Goal: Book appointment/travel/reservation: Book appointment/travel/reservation

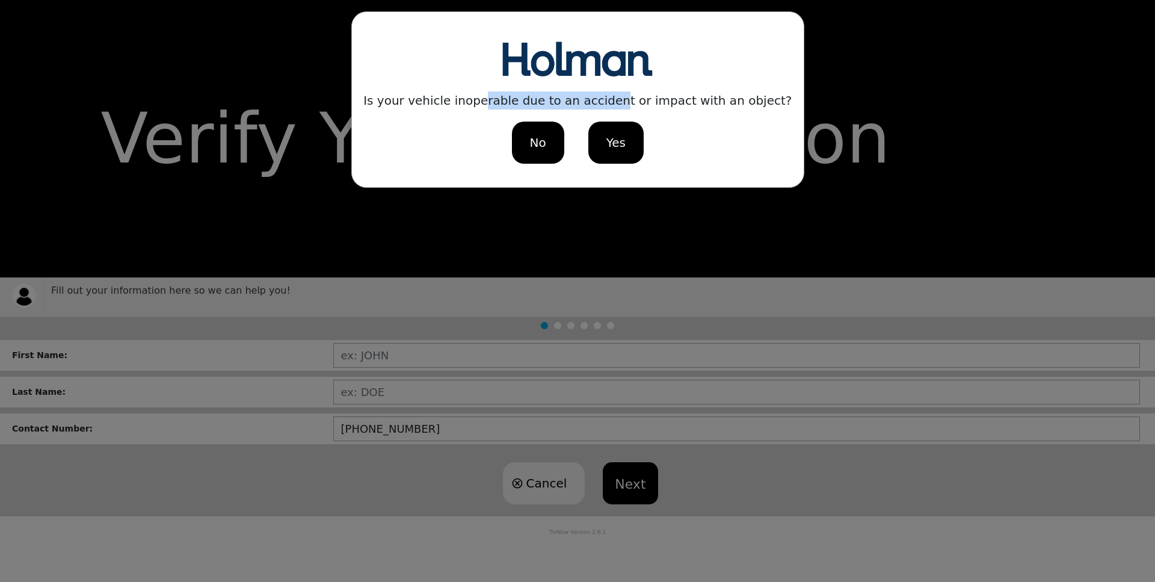
drag, startPoint x: 497, startPoint y: 102, endPoint x: 621, endPoint y: 102, distance: 124.5
click at [621, 102] on div "Is your vehicle inoperable due to an accident or impact with an object?" at bounding box center [577, 100] width 428 height 18
click at [548, 149] on div "No" at bounding box center [537, 143] width 52 height 42
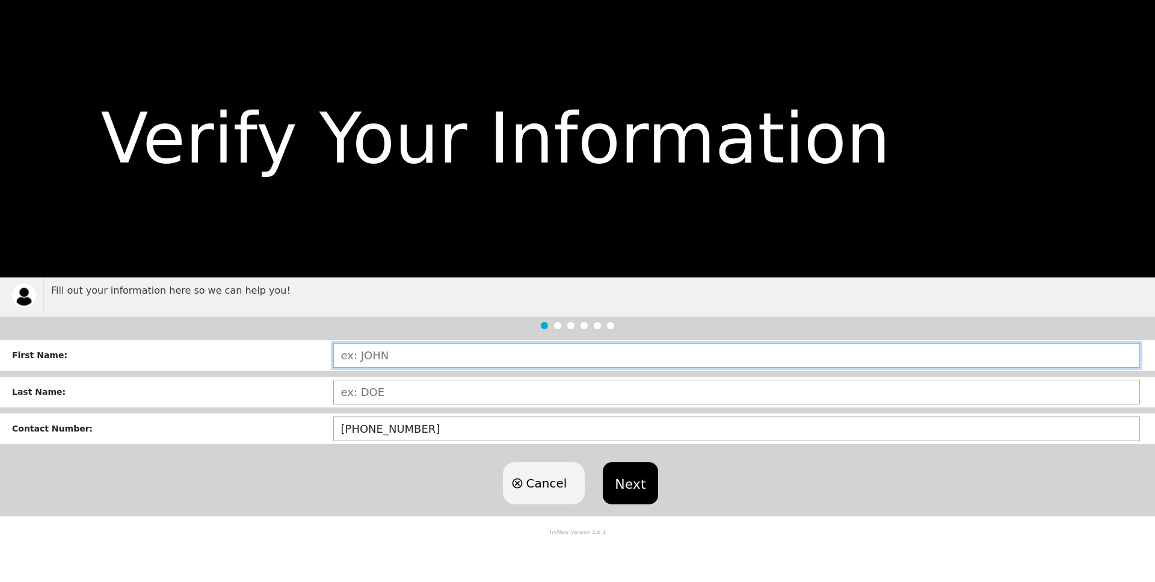
click at [373, 353] on input "text" at bounding box center [736, 355] width 807 height 25
type input "[PERSON_NAME]"
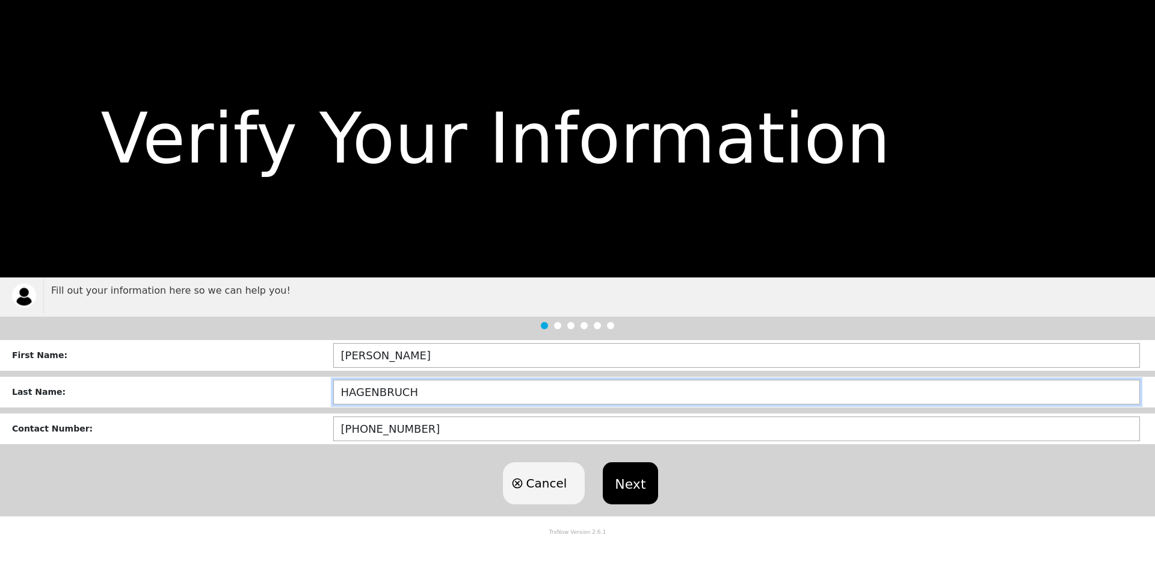
type input "HAGENBRUCH"
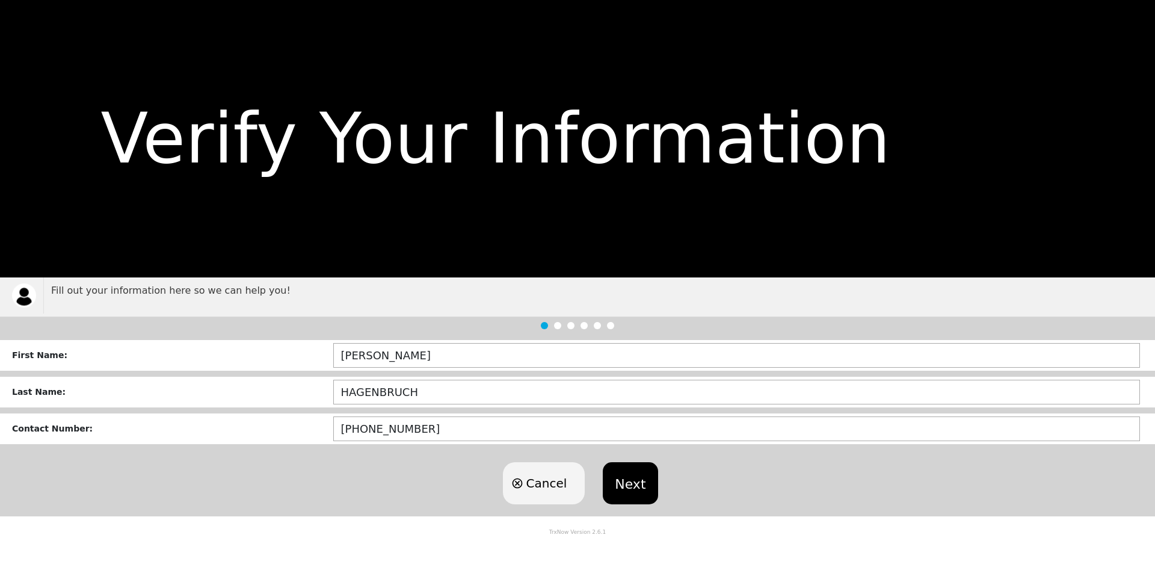
click at [652, 470] on button "Next" at bounding box center [630, 483] width 55 height 42
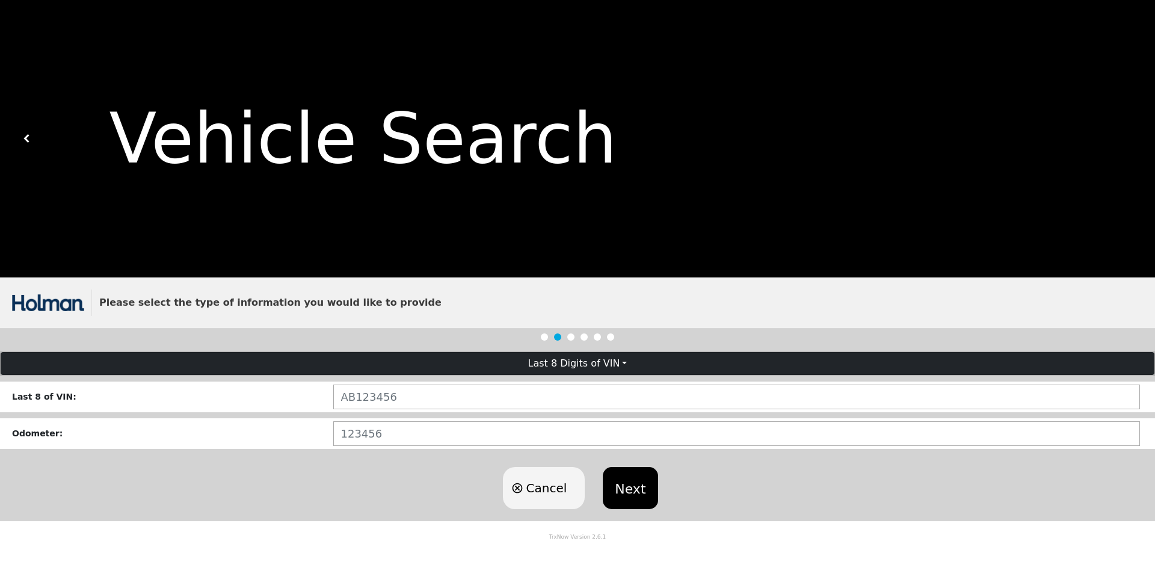
click at [490, 381] on form "Last 8 Digits of VIN Last 8 of VIN : Odometer : Cancel Next" at bounding box center [577, 436] width 1155 height 170
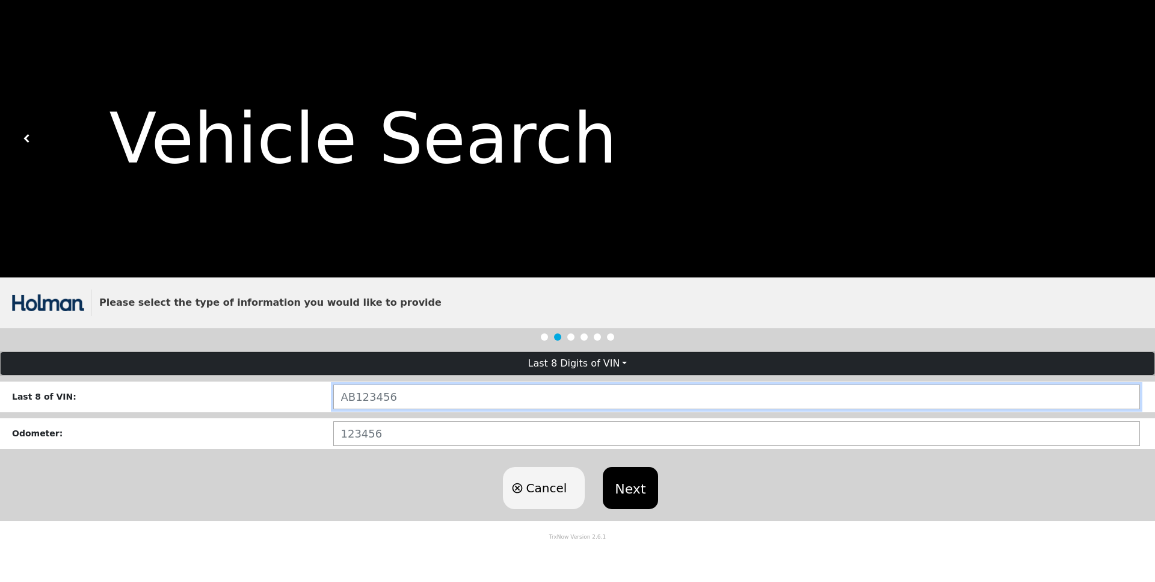
click at [485, 398] on input "text" at bounding box center [736, 396] width 807 height 25
click at [493, 394] on input "text" at bounding box center [736, 396] width 807 height 25
paste input "RR145632"
click at [354, 401] on input "RR145632" at bounding box center [736, 396] width 807 height 25
type input "RR145632"
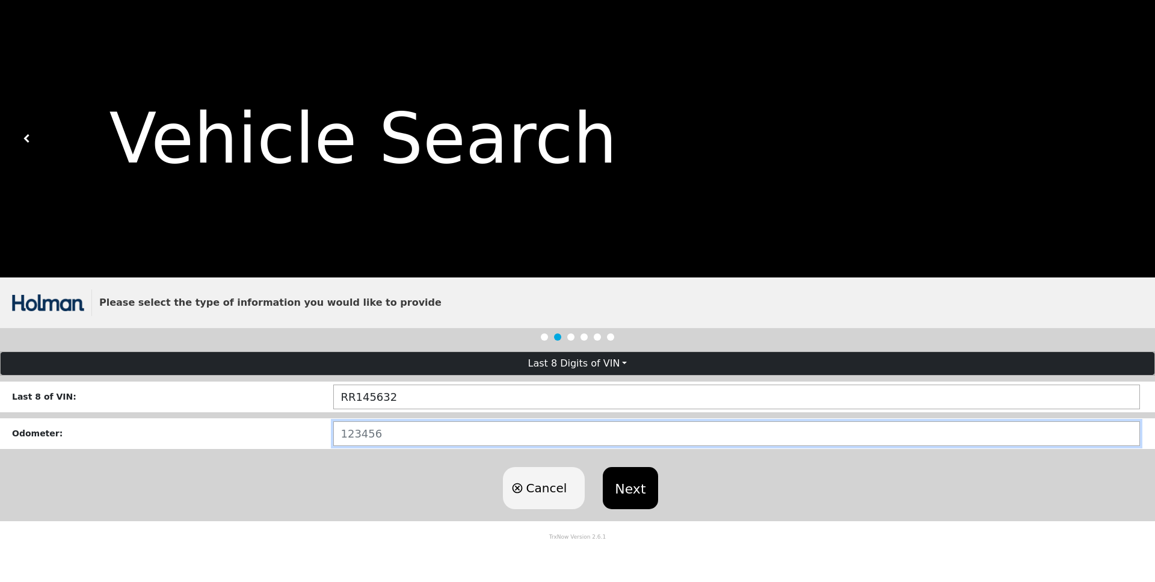
click at [354, 439] on input "number" at bounding box center [736, 433] width 807 height 25
click at [369, 431] on input "number" at bounding box center [736, 433] width 807 height 25
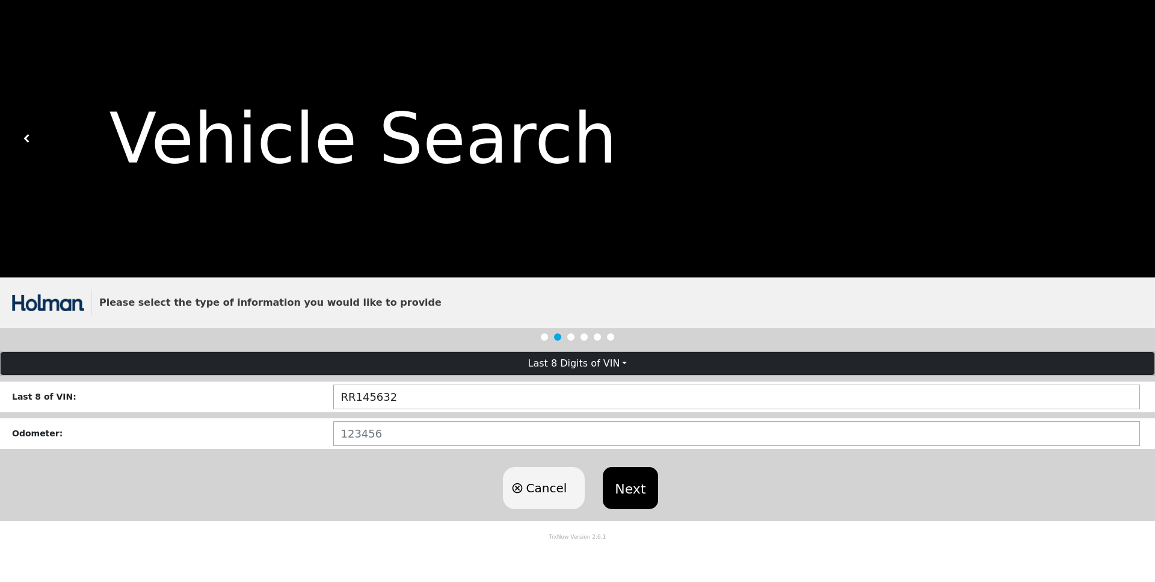
click at [644, 487] on button "Next" at bounding box center [630, 488] width 55 height 42
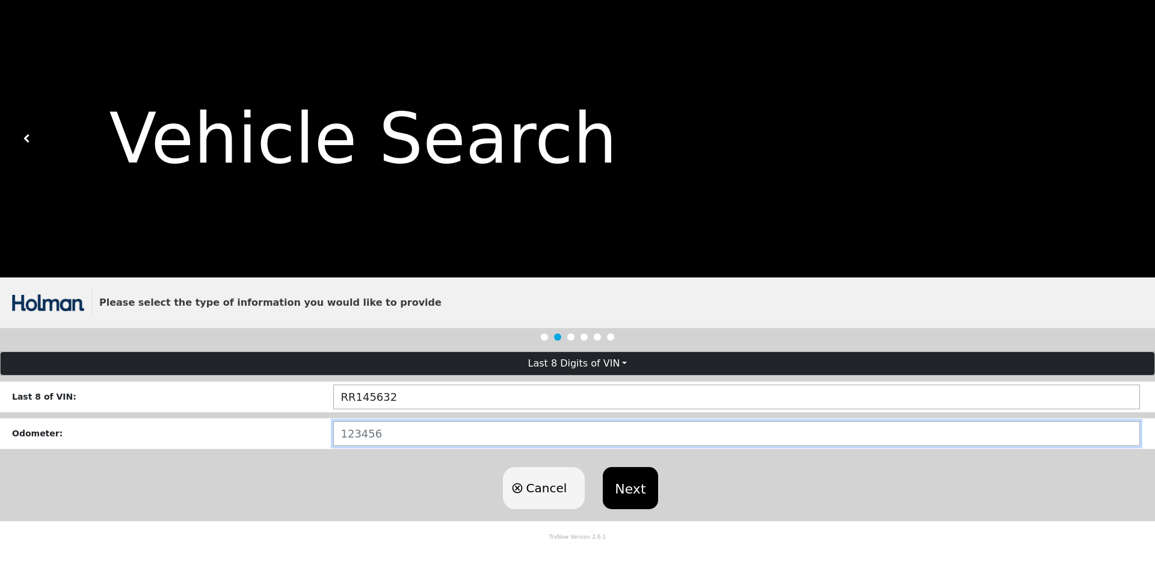
click at [350, 437] on input "number" at bounding box center [736, 433] width 807 height 25
type input "2049"
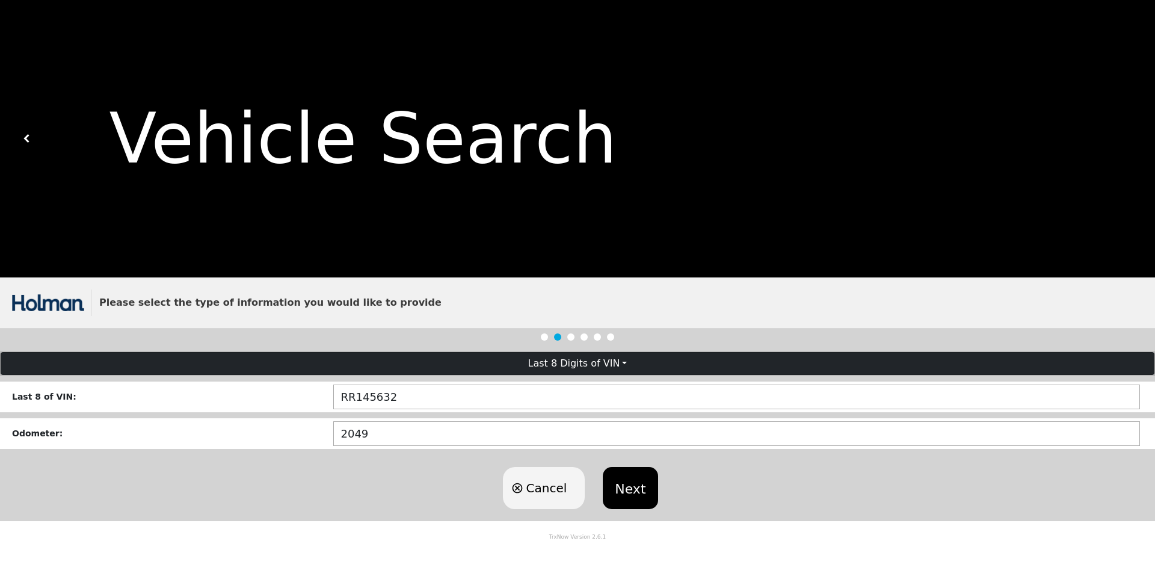
click at [653, 497] on button "Next" at bounding box center [630, 488] width 55 height 42
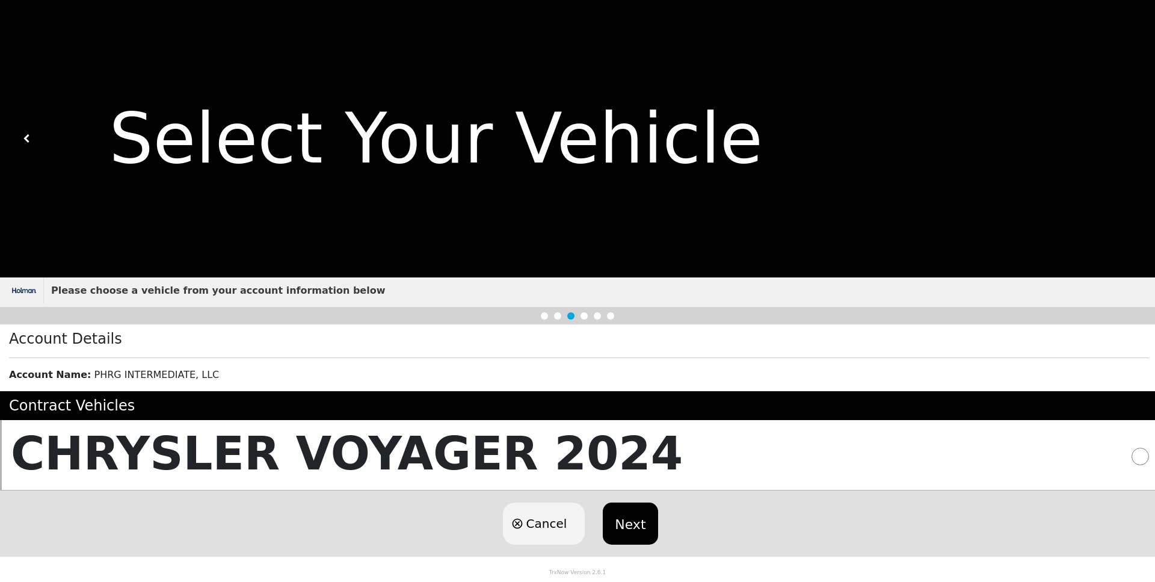
click at [612, 515] on button "Next" at bounding box center [630, 523] width 55 height 42
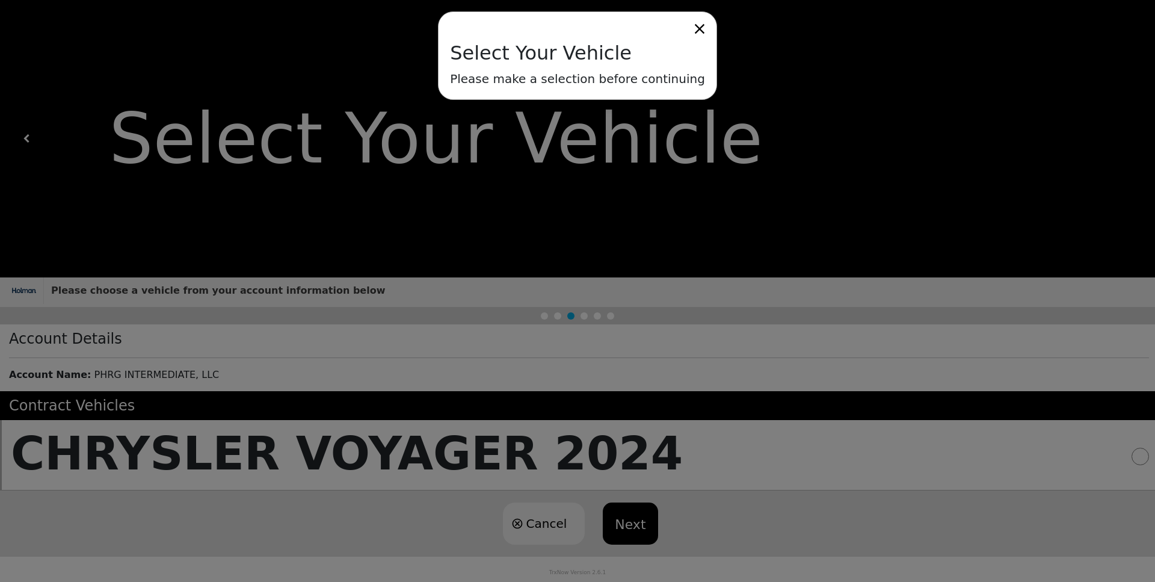
click at [467, 421] on div "Select Your Vehicle Please make a selection before continuing" at bounding box center [577, 291] width 1155 height 582
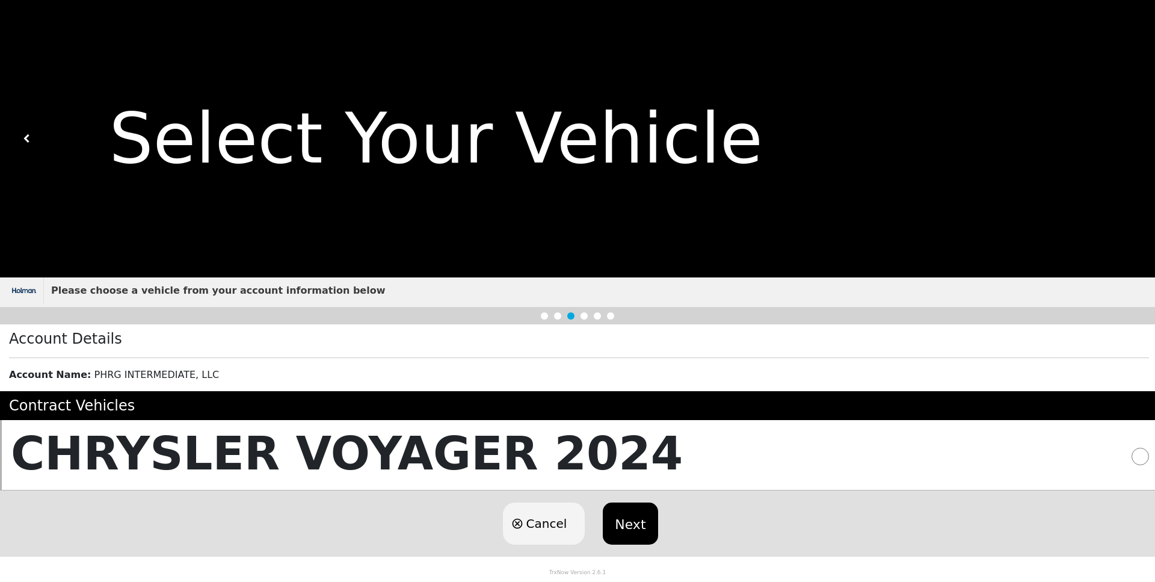
click at [466, 451] on h5 "CHRYSLER VOYAGER 2024" at bounding box center [347, 453] width 672 height 55
click at [614, 532] on button "Next" at bounding box center [630, 523] width 55 height 42
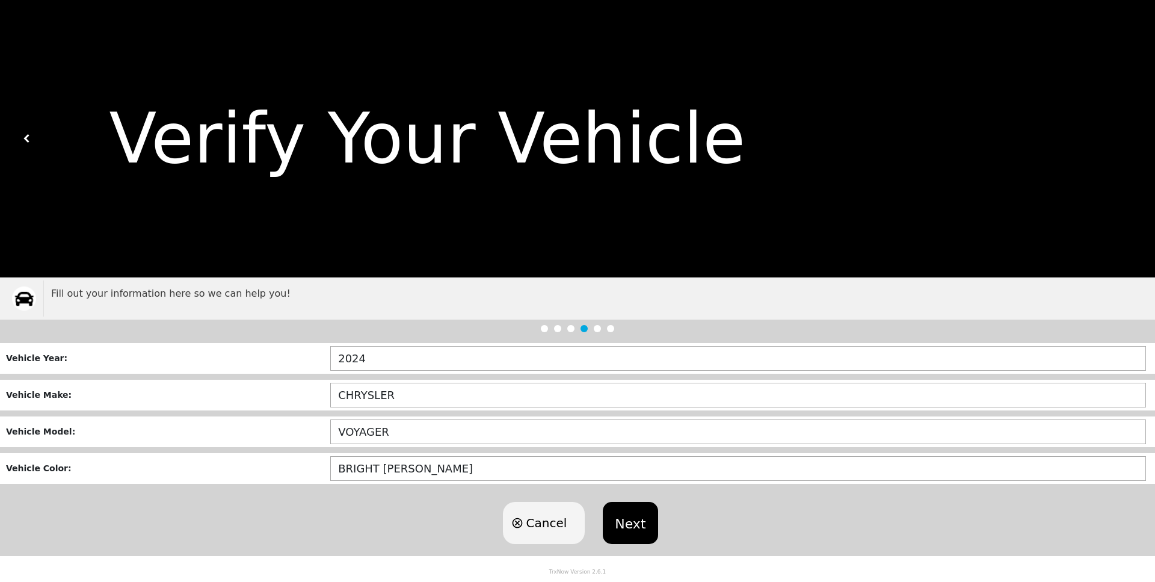
click at [635, 526] on button "Next" at bounding box center [630, 523] width 55 height 42
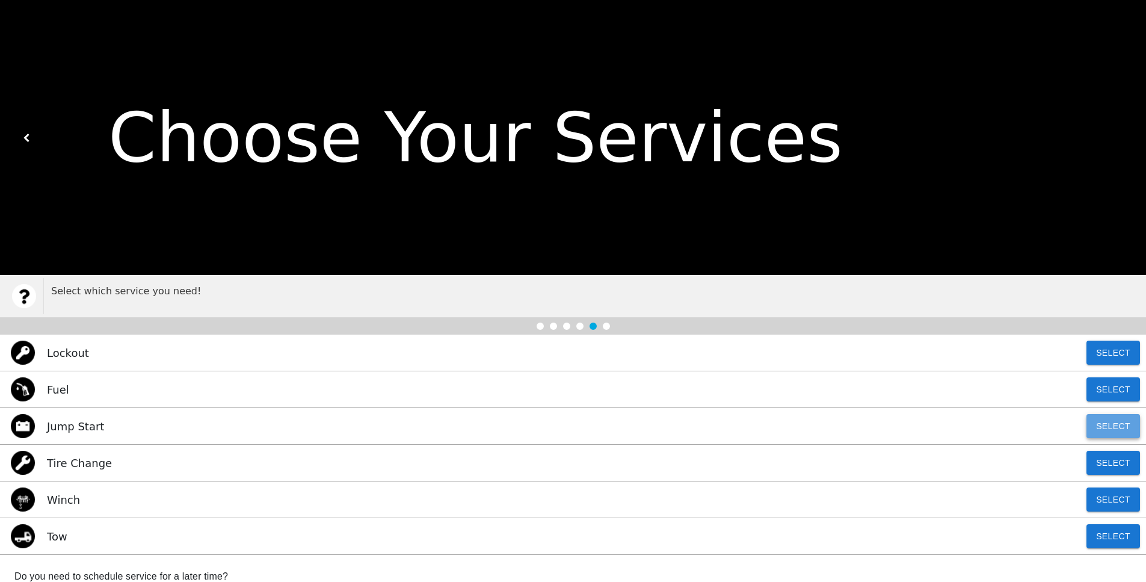
click at [1111, 429] on button "Select" at bounding box center [1114, 426] width 54 height 24
click at [1125, 544] on button "Select" at bounding box center [1114, 536] width 54 height 24
click at [1104, 389] on button "Select" at bounding box center [1114, 389] width 54 height 24
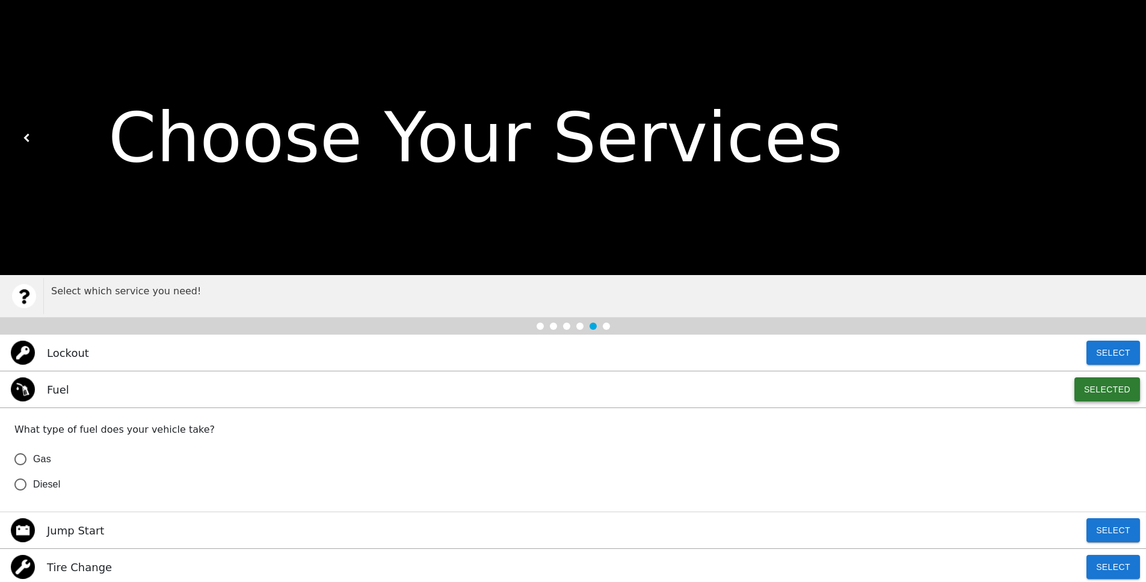
click at [1104, 390] on button "Selected" at bounding box center [1107, 389] width 66 height 24
click at [1124, 540] on button "Select" at bounding box center [1114, 530] width 54 height 24
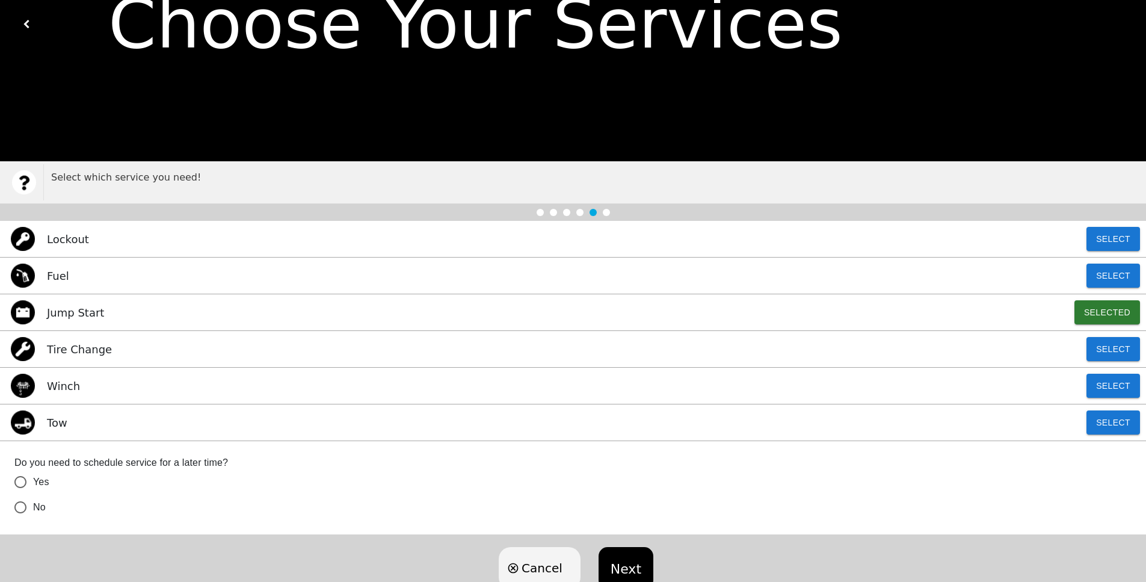
scroll to position [126, 0]
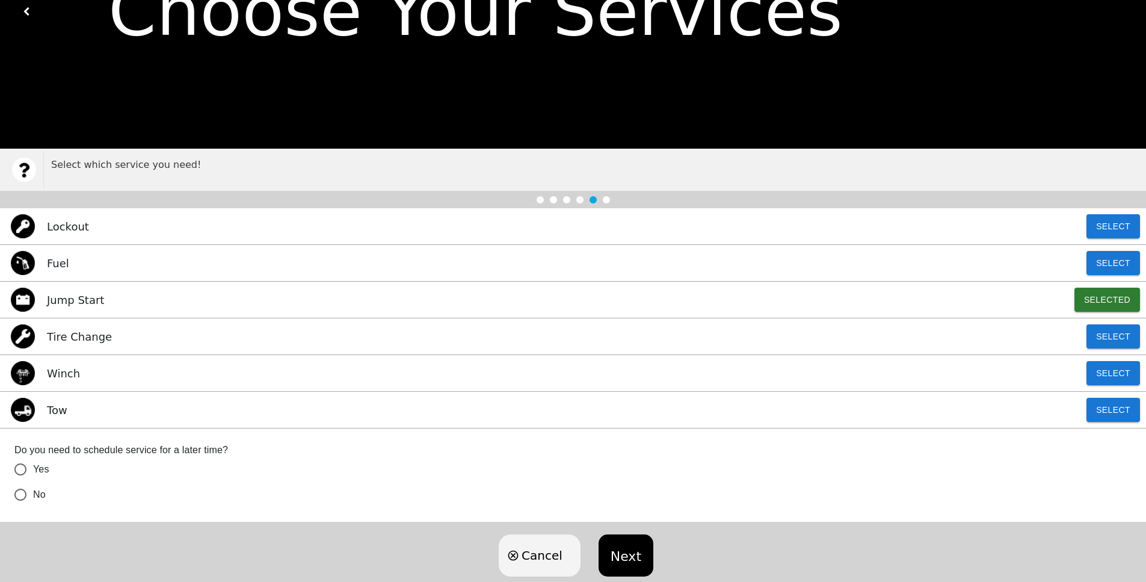
click at [22, 470] on input "Yes" at bounding box center [20, 469] width 25 height 25
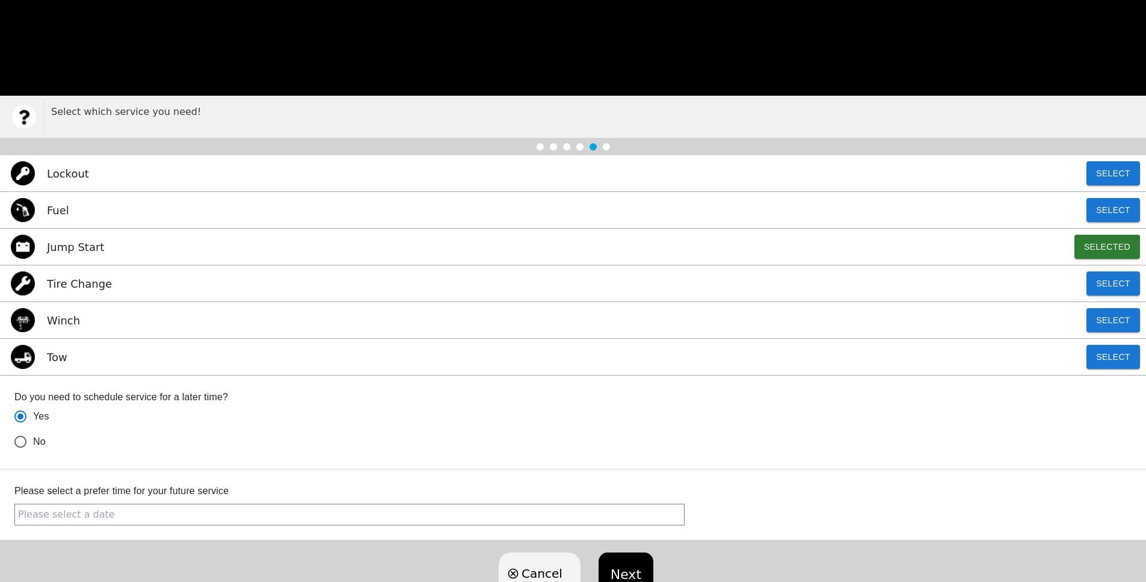
scroll to position [180, 0]
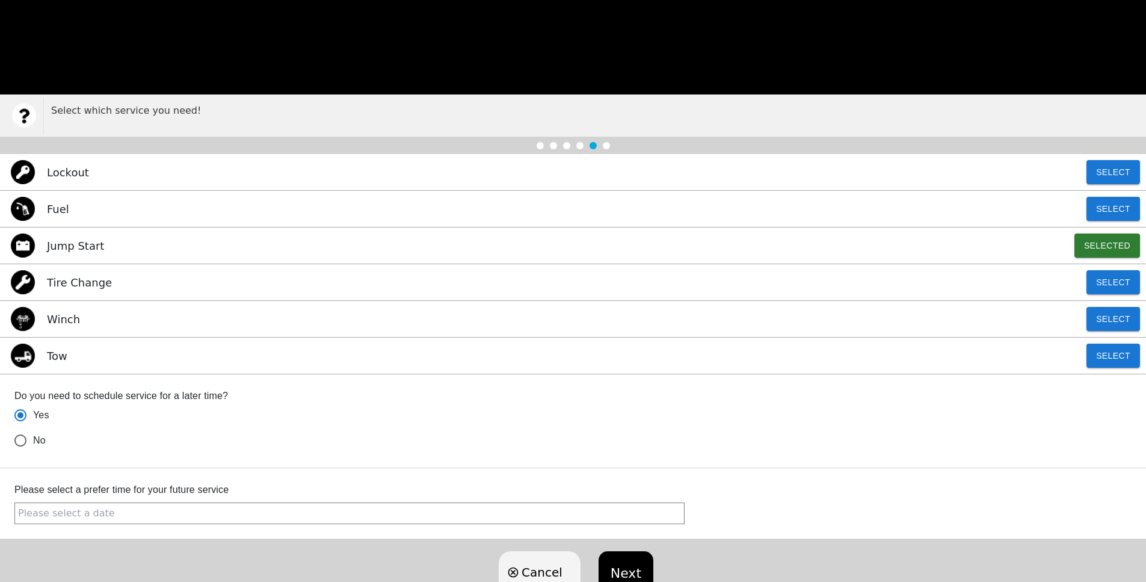
radio input "true"
click at [149, 510] on input "text" at bounding box center [349, 513] width 670 height 22
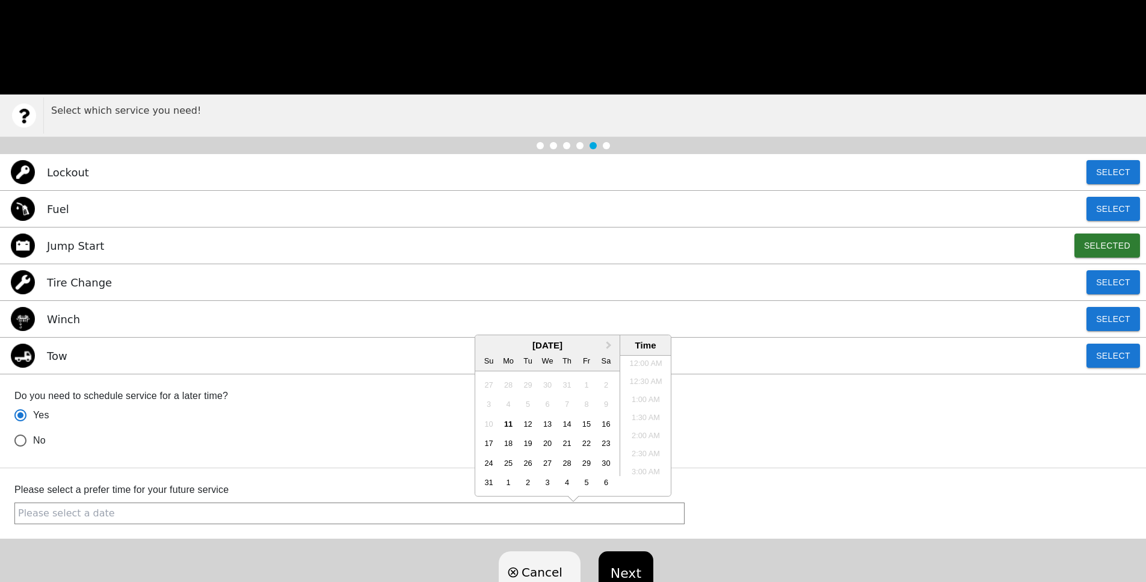
scroll to position [228, 0]
click at [507, 428] on div "11" at bounding box center [509, 424] width 16 height 16
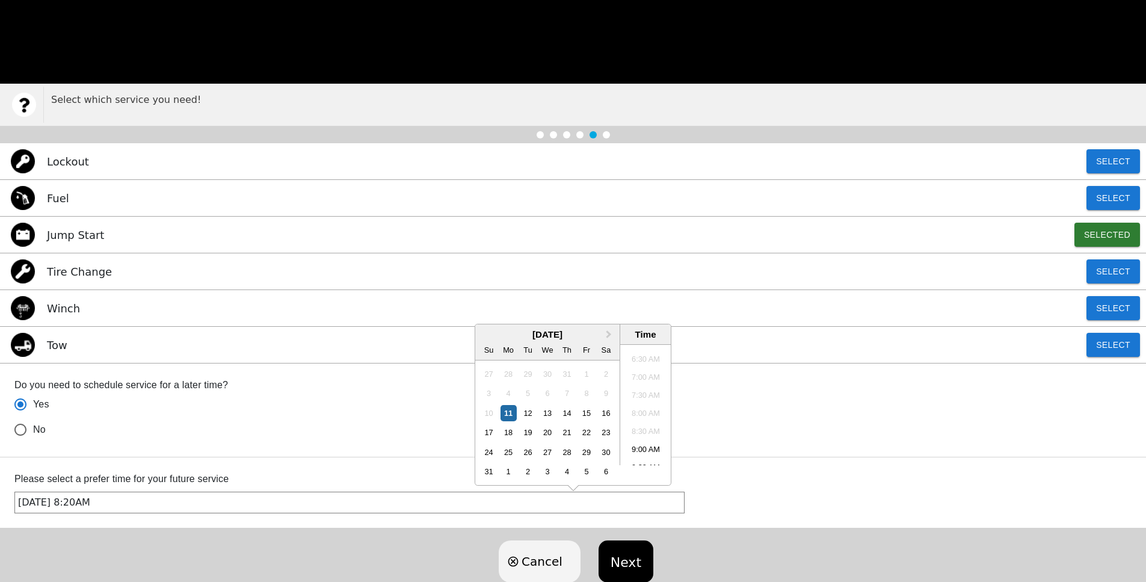
click at [106, 510] on input "[DATE] 8:20AM" at bounding box center [349, 503] width 670 height 22
click at [640, 415] on li "3:30 PM" at bounding box center [645, 406] width 51 height 18
type input "[DATE] 3:30PM"
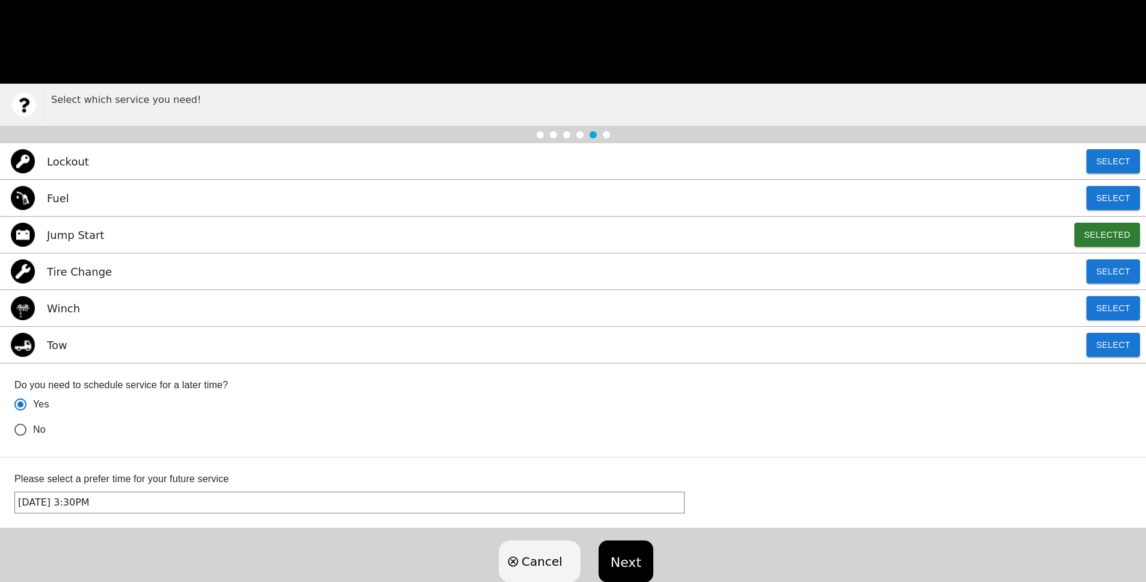
click at [629, 570] on button "Next" at bounding box center [626, 561] width 55 height 42
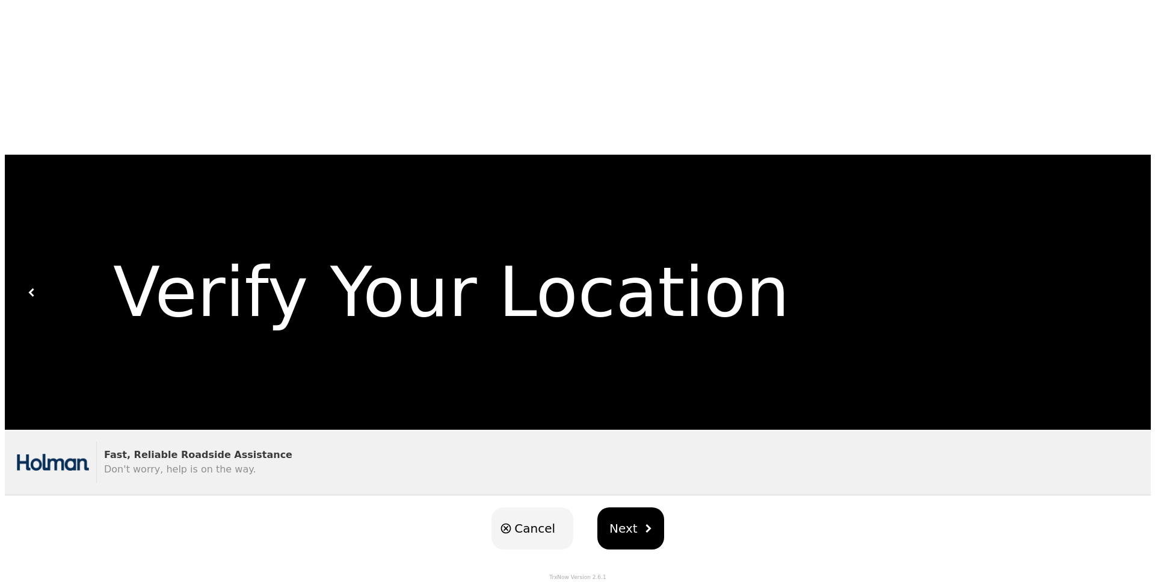
scroll to position [0, 0]
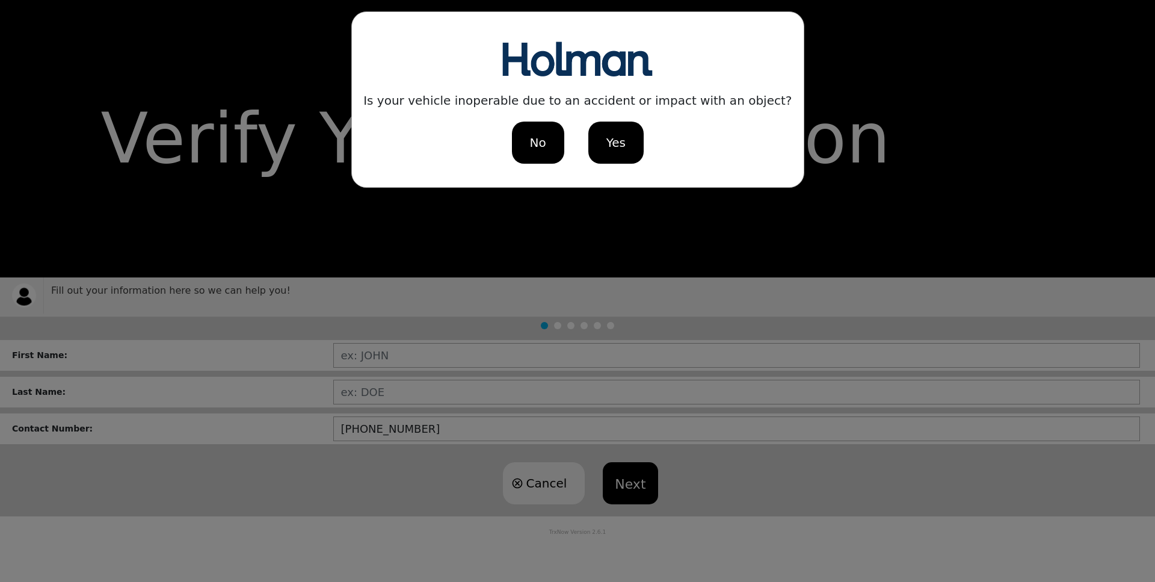
click at [533, 150] on span "No" at bounding box center [537, 143] width 16 height 18
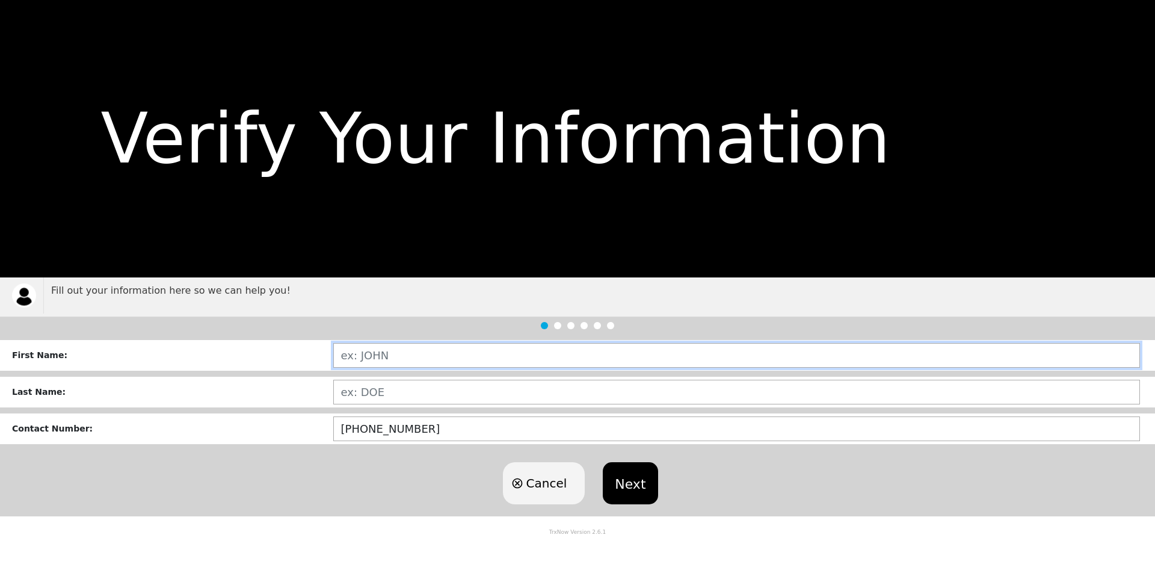
click at [415, 350] on input "text" at bounding box center [736, 355] width 807 height 25
type input "[PERSON_NAME]"
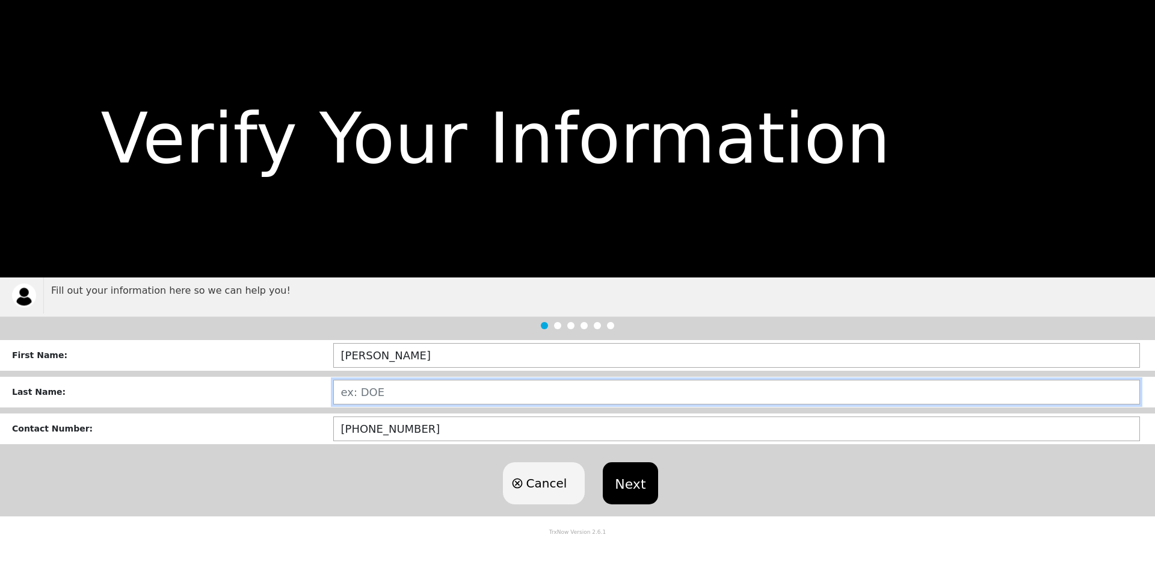
click at [399, 399] on input "text" at bounding box center [736, 392] width 807 height 25
type input "HAGENBRUCH"
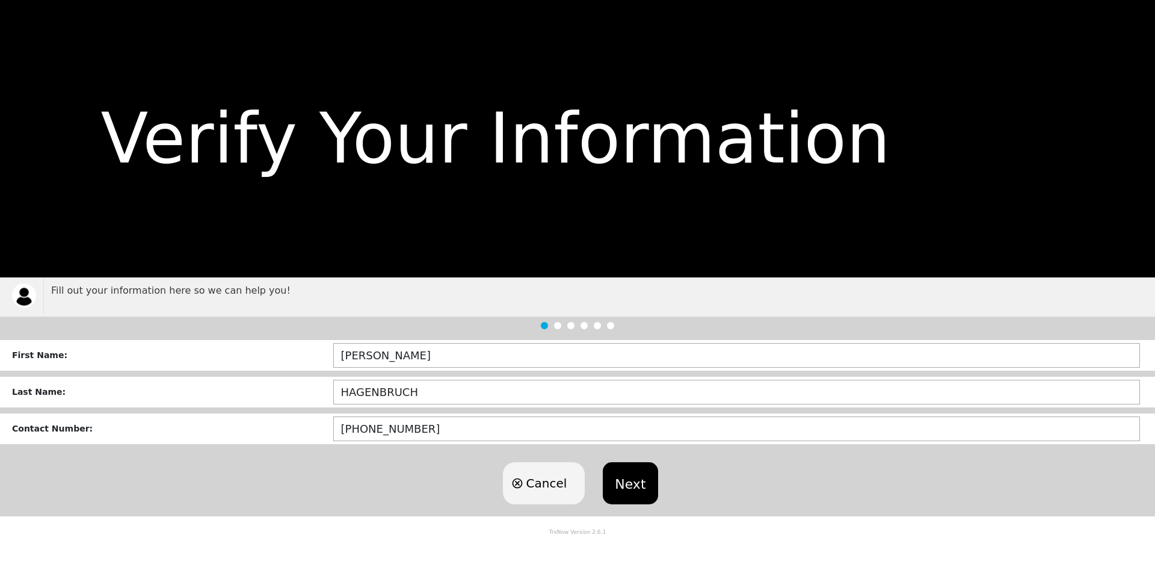
click at [612, 470] on button "Next" at bounding box center [630, 483] width 55 height 42
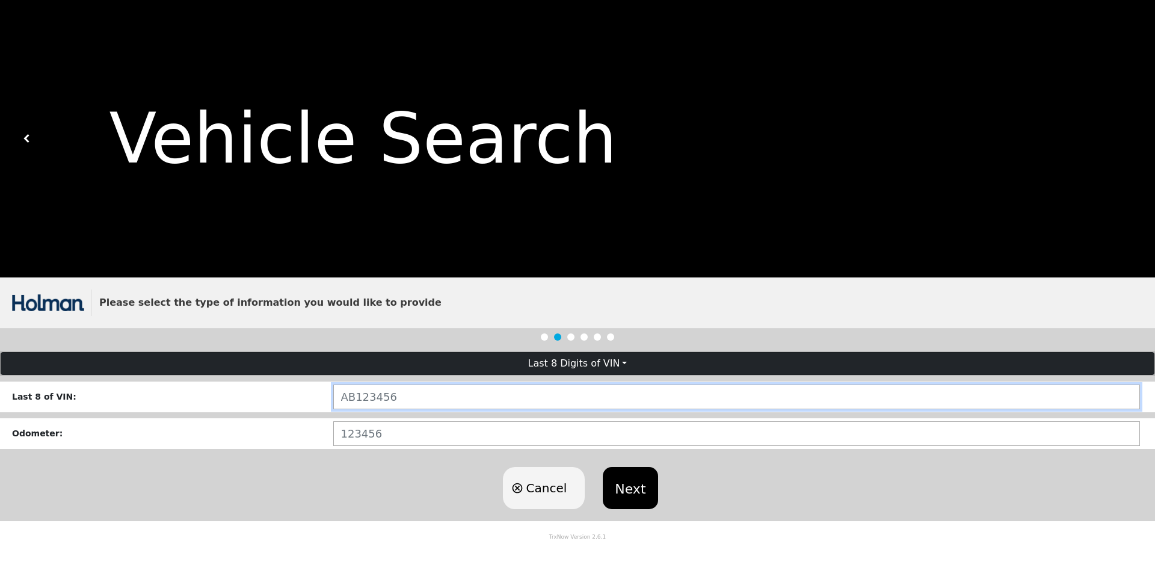
click at [430, 396] on input "text" at bounding box center [736, 396] width 807 height 25
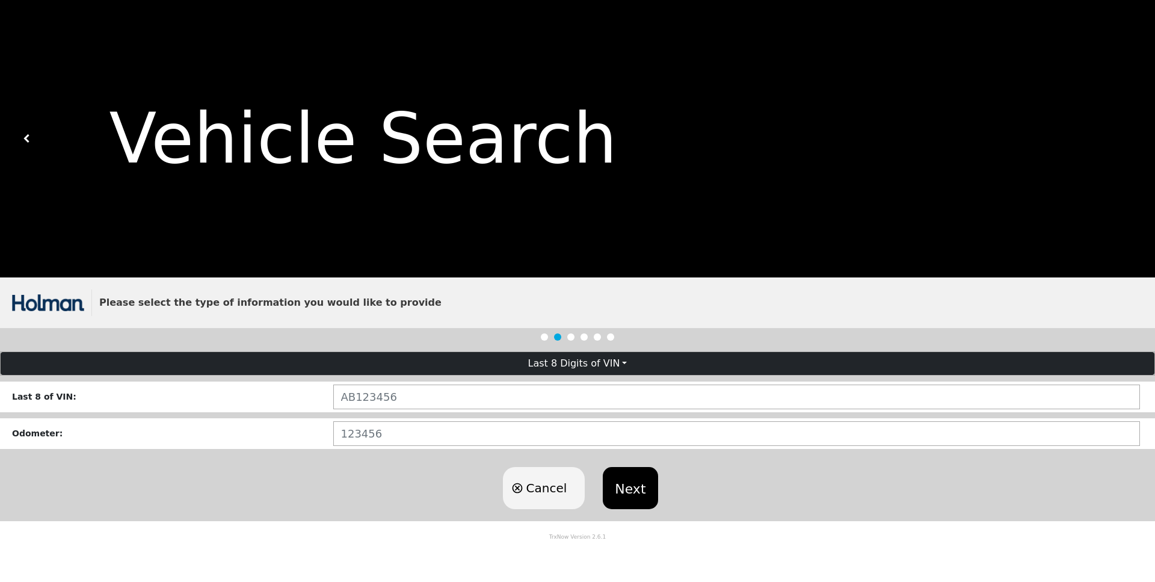
click at [330, 512] on div "Cancel Next" at bounding box center [577, 488] width 1155 height 66
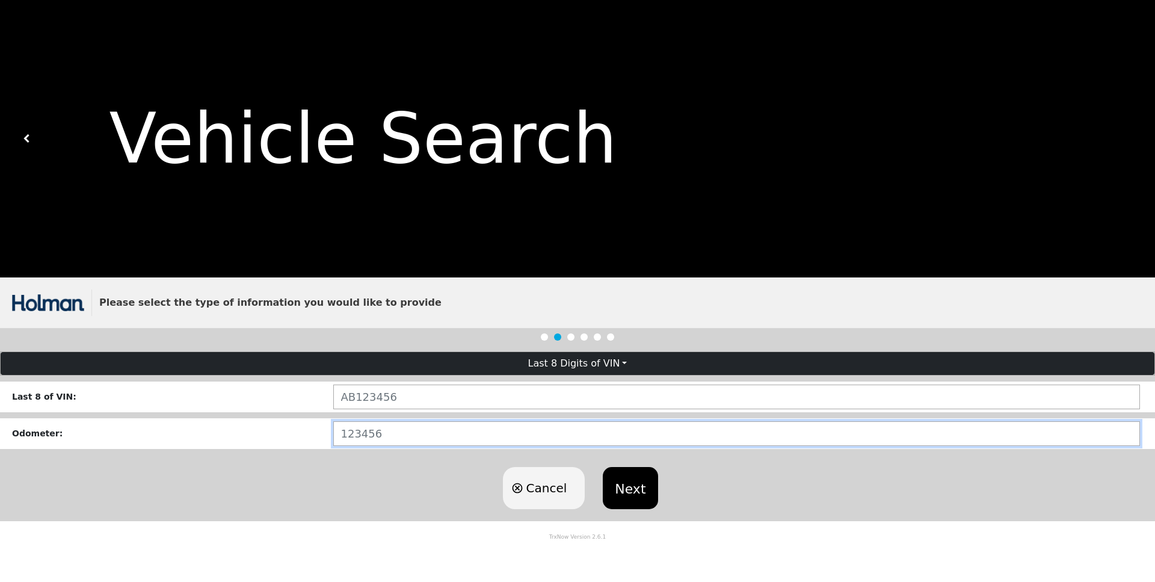
click at [369, 425] on input "number" at bounding box center [736, 433] width 807 height 25
paste input "2049"
click at [353, 437] on input "number" at bounding box center [736, 433] width 807 height 25
type input "2049"
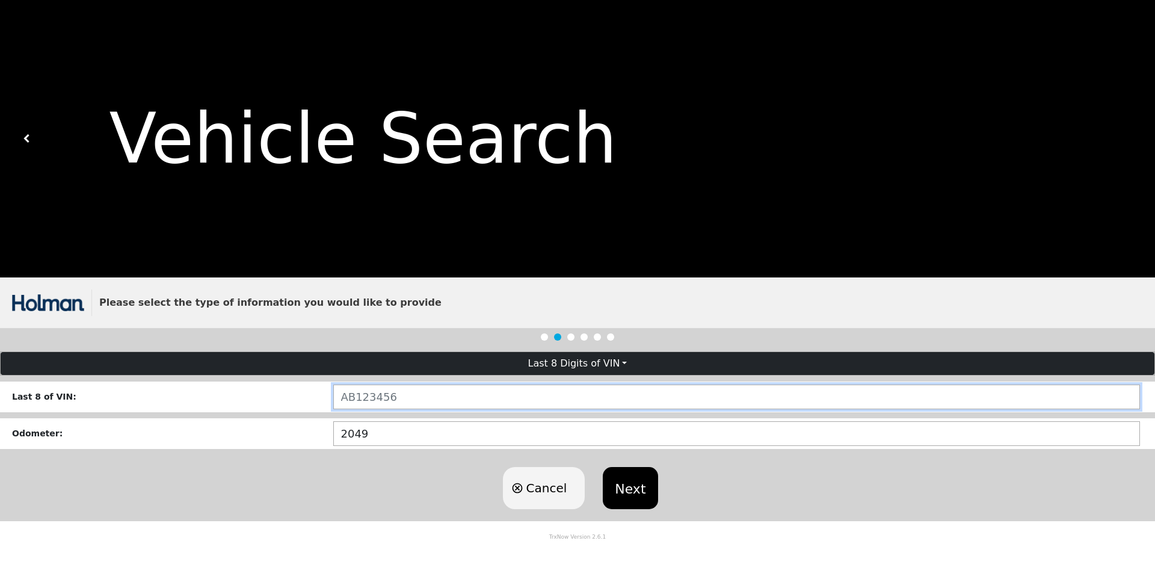
click at [479, 399] on input "text" at bounding box center [736, 396] width 807 height 25
paste input "RR145632"
type input "RR145632"
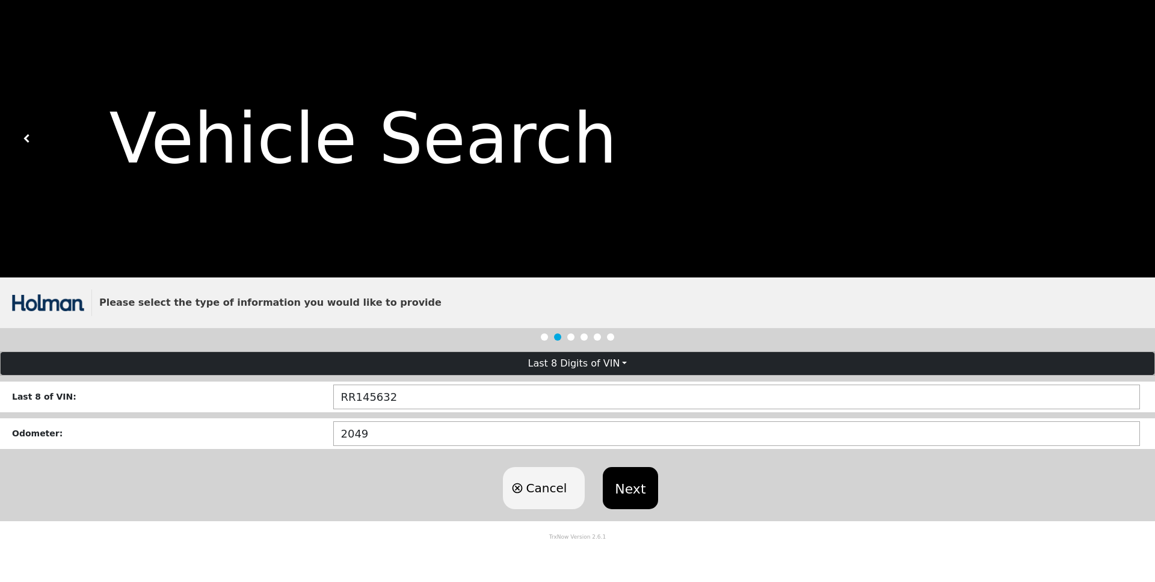
click at [639, 488] on button "Next" at bounding box center [630, 488] width 55 height 42
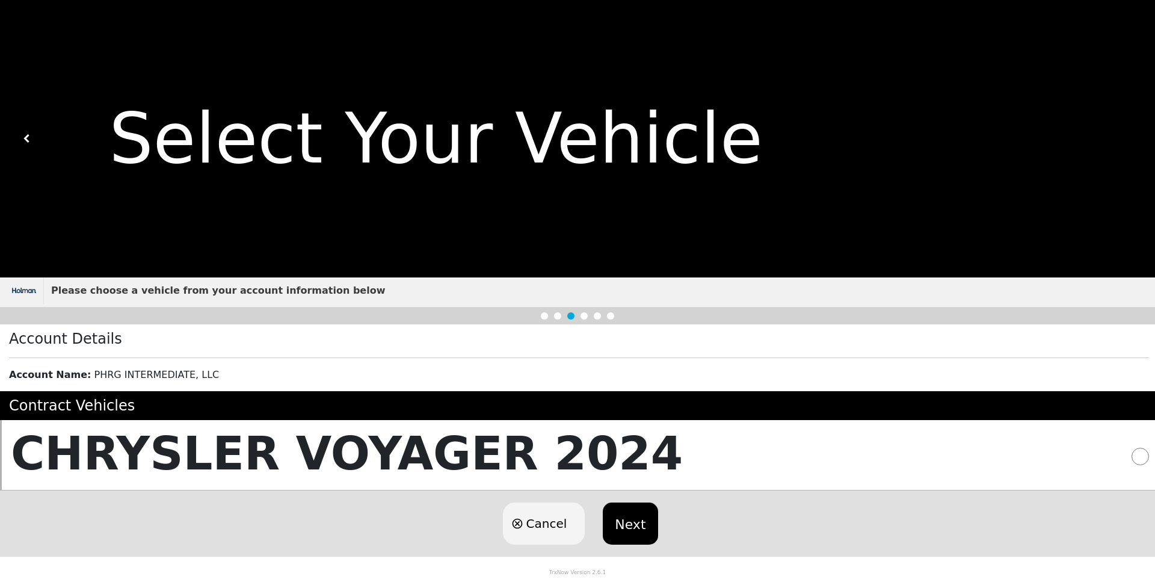
click at [415, 430] on h5 "CHRYSLER VOYAGER 2024" at bounding box center [347, 453] width 672 height 55
click at [636, 537] on button "Next" at bounding box center [630, 523] width 55 height 42
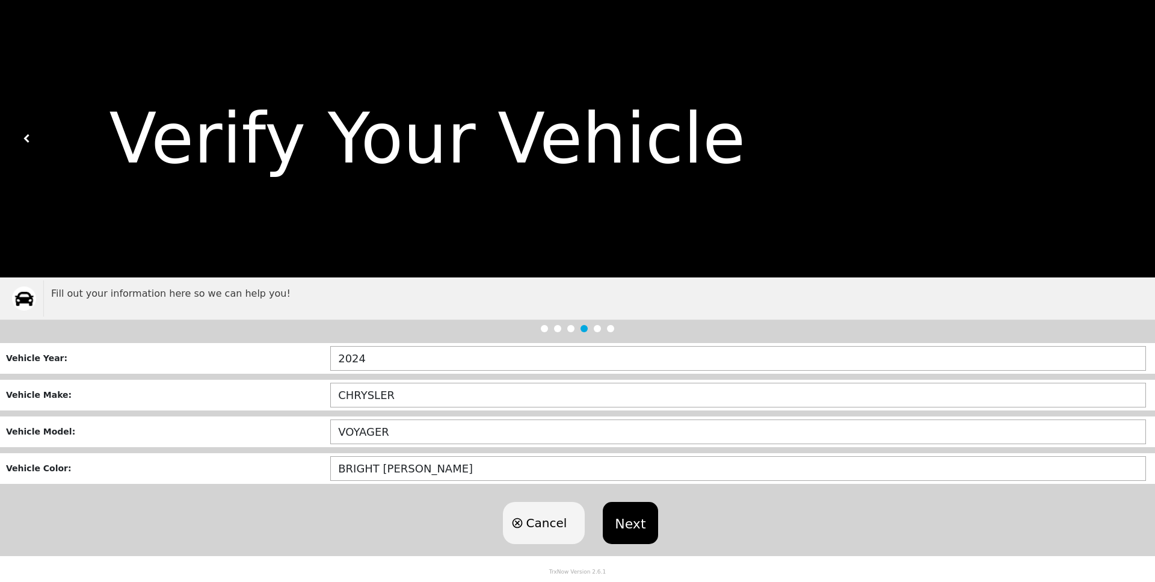
click at [627, 508] on button "Next" at bounding box center [630, 523] width 55 height 42
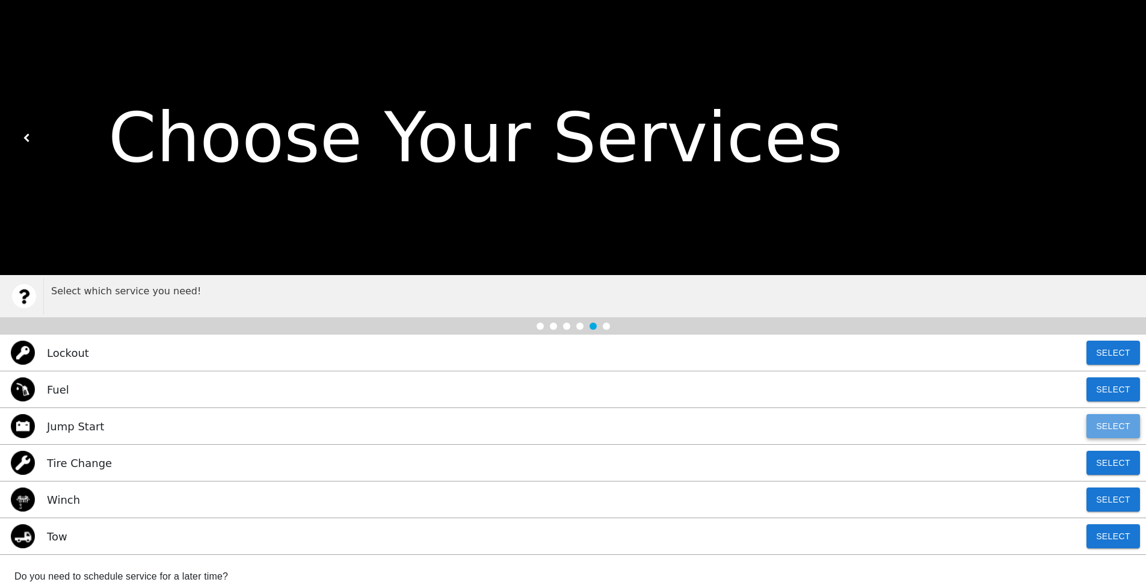
click at [1105, 428] on button "Select" at bounding box center [1114, 426] width 54 height 24
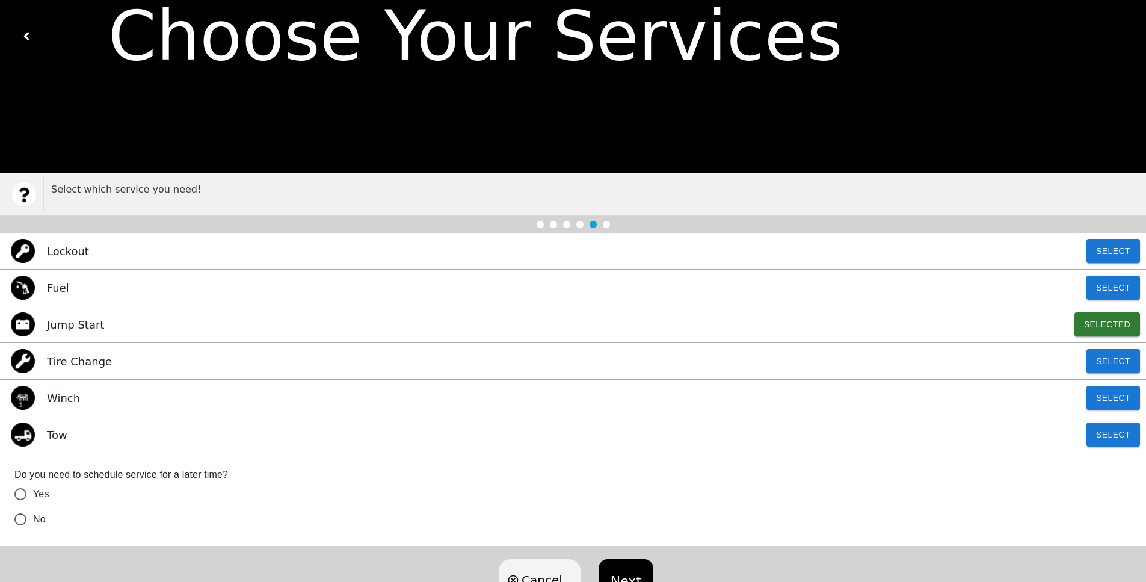
scroll to position [155, 0]
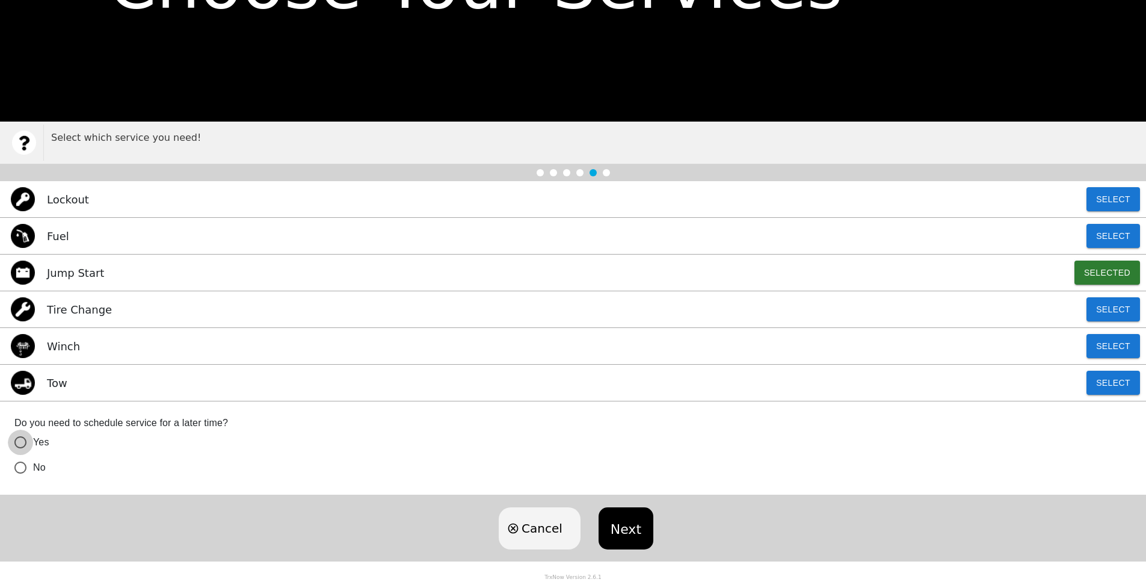
click at [26, 446] on input "Yes" at bounding box center [20, 442] width 25 height 25
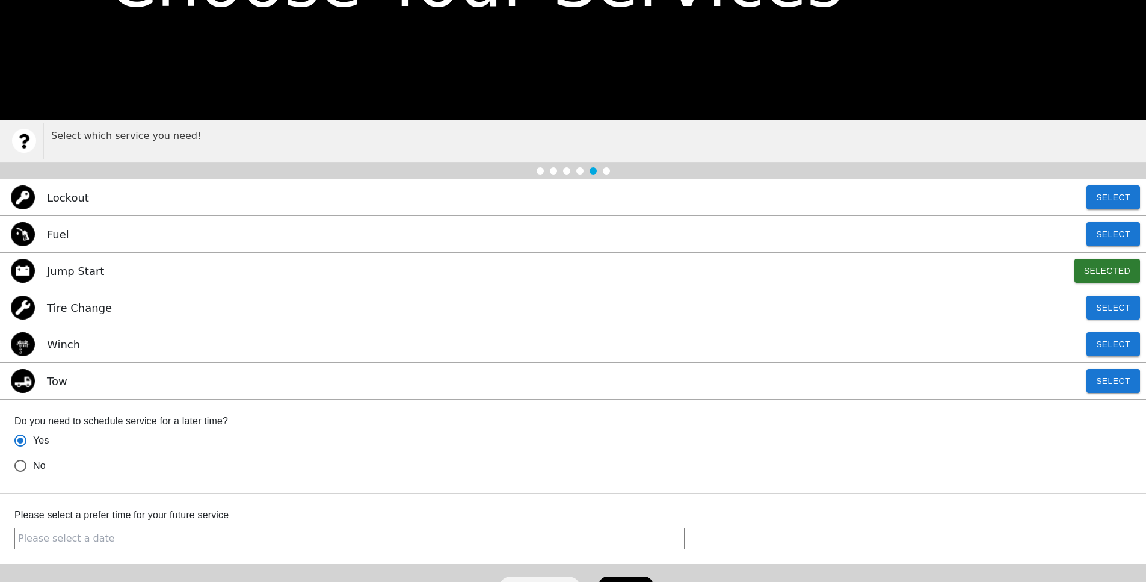
radio input "true"
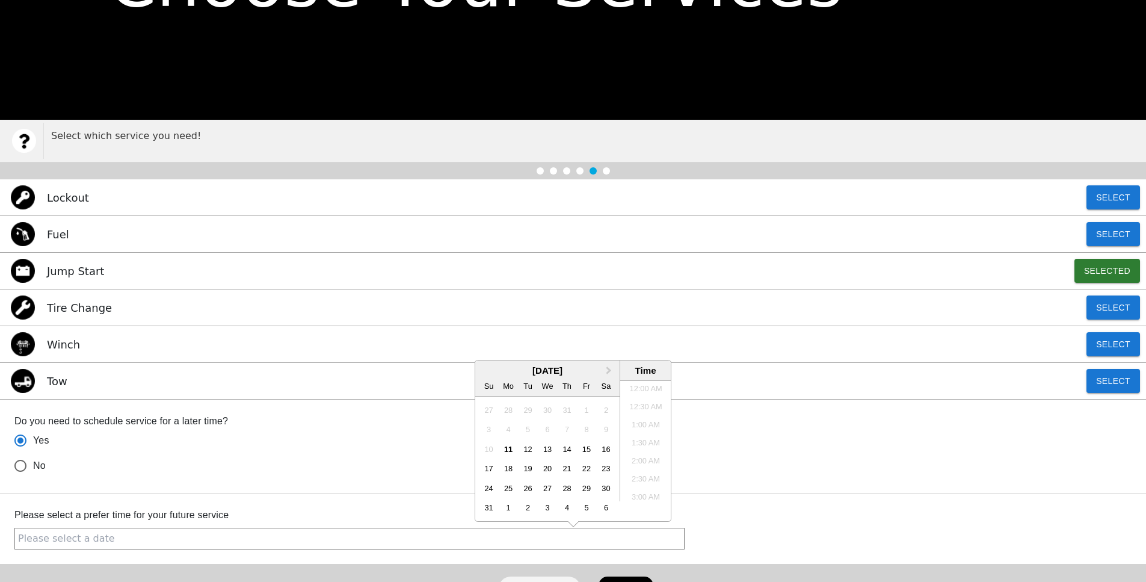
click at [159, 549] on input "text" at bounding box center [349, 539] width 670 height 22
click at [505, 449] on div "11" at bounding box center [509, 449] width 16 height 16
click at [639, 471] on li "3:00 PM" at bounding box center [645, 466] width 51 height 18
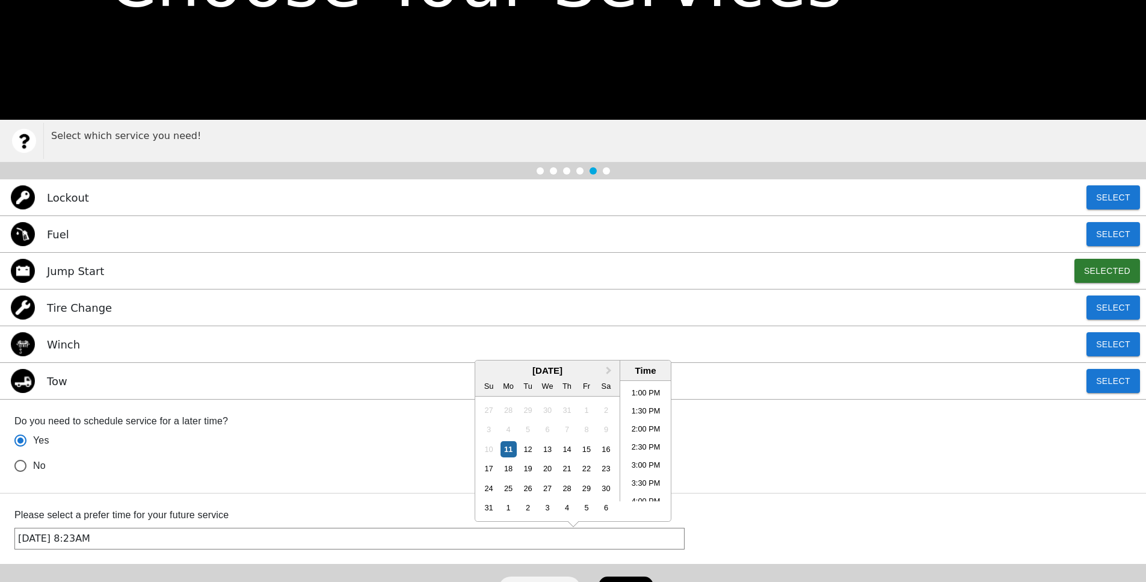
type input "August 11, 2025 3:00PM"
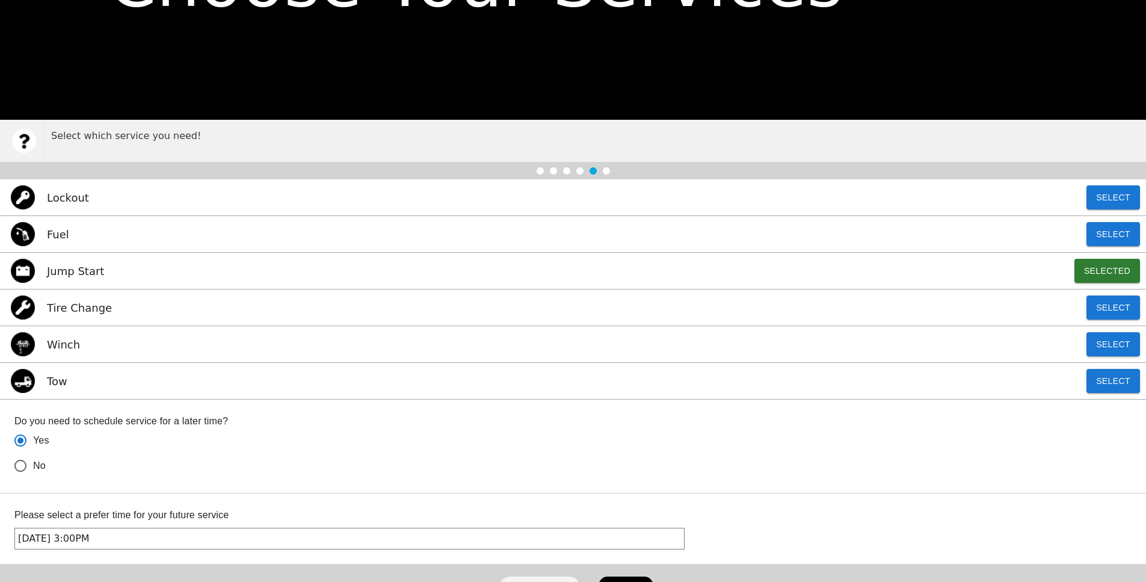
click at [601, 493] on div "Please select a prefer time for your future service Selected date: Monday, Augu…" at bounding box center [573, 446] width 1146 height 94
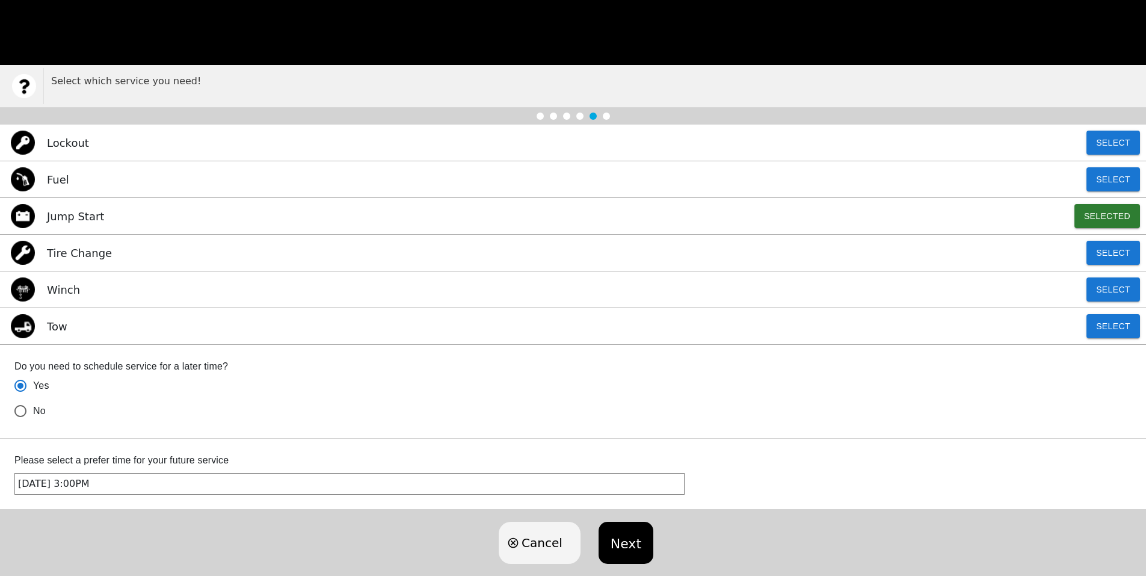
scroll to position [226, 0]
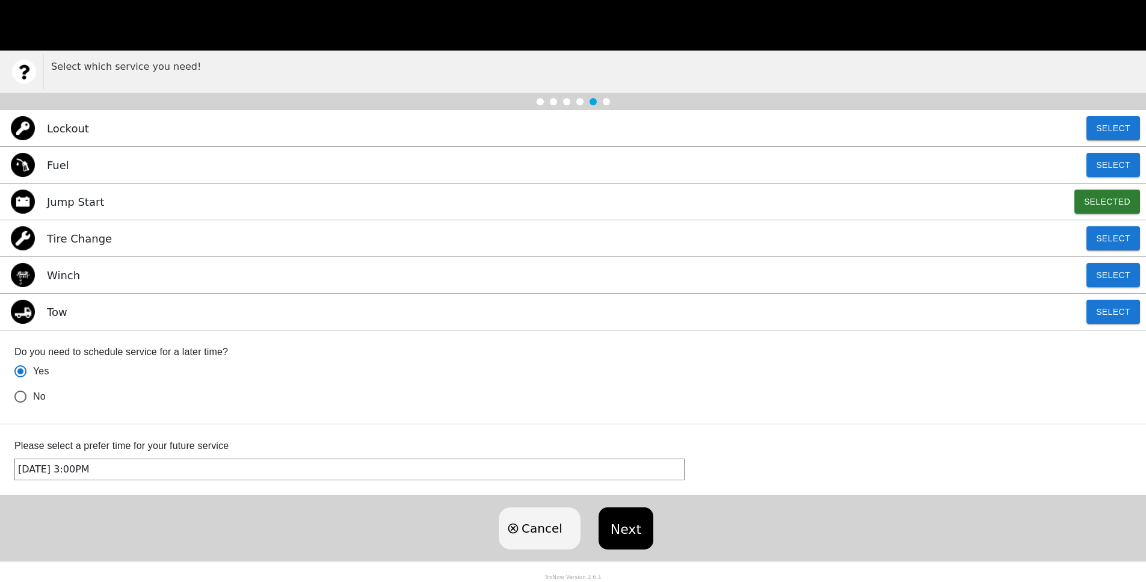
click at [635, 541] on button "Next" at bounding box center [626, 528] width 55 height 42
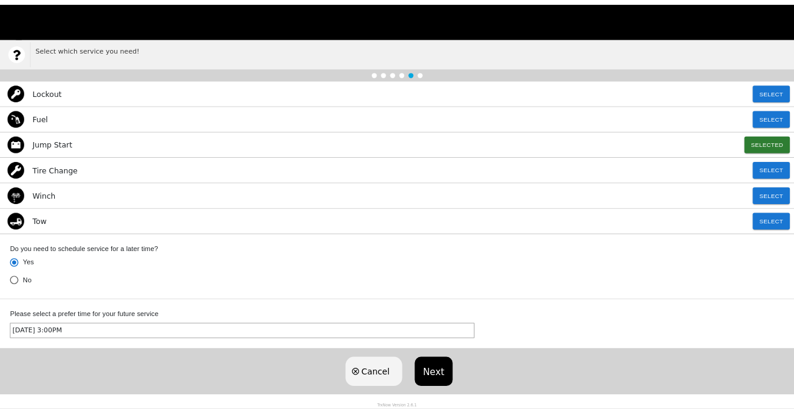
scroll to position [0, 0]
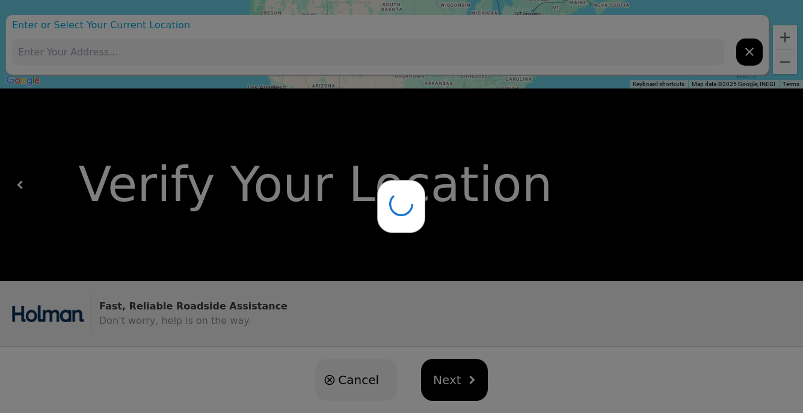
click at [468, 127] on div at bounding box center [401, 206] width 803 height 413
click at [227, 39] on div at bounding box center [401, 206] width 803 height 413
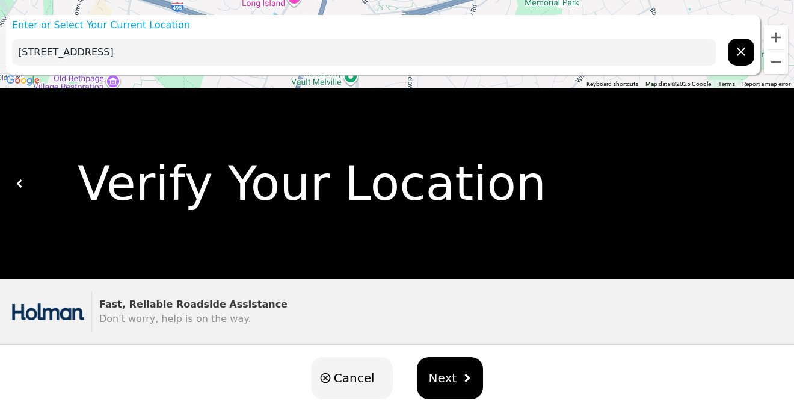
click at [227, 41] on input "77 Pinelawn Rd, Melville, NY 11747, USA" at bounding box center [364, 52] width 704 height 27
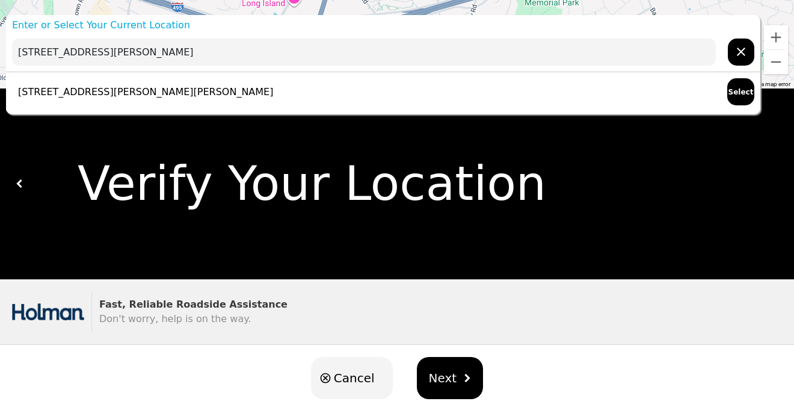
click at [194, 85] on p "1660 Walt Whitman Rd, Melville, NY 11747, USA" at bounding box center [142, 92] width 261 height 14
type input "1660 Walt Whitman Rd, Melville, NY 11747, USA"
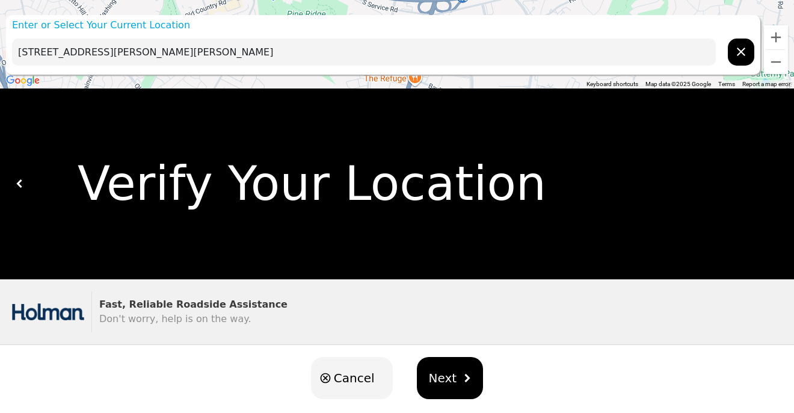
click at [458, 387] on button "Next" at bounding box center [450, 378] width 67 height 42
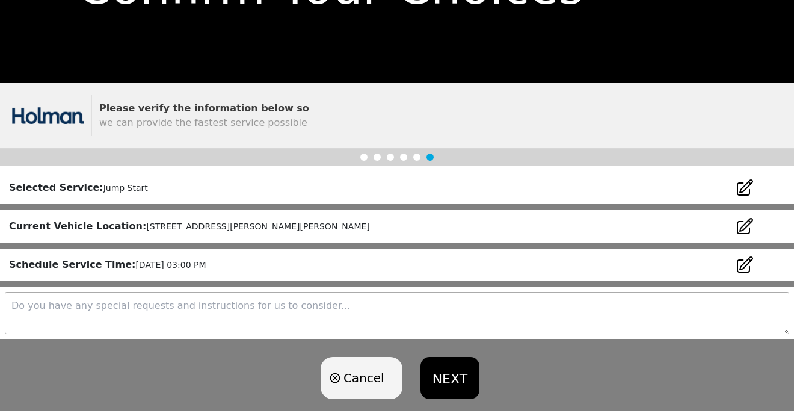
scroll to position [109, 0]
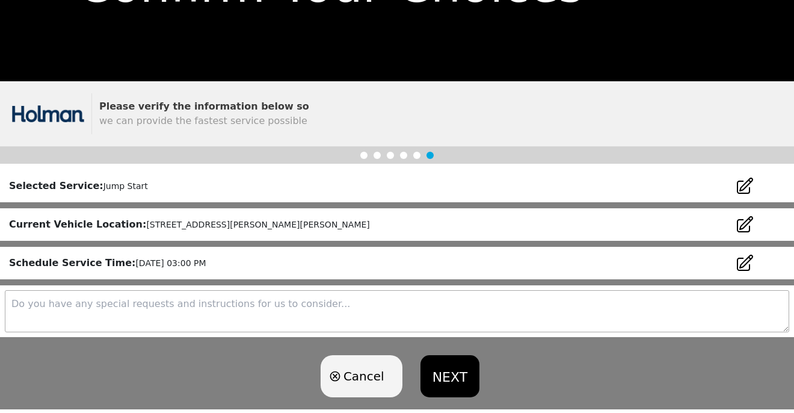
click at [239, 313] on textarea at bounding box center [397, 311] width 784 height 42
type textarea "Please call me when you are on your way"
click at [451, 379] on button "NEXT" at bounding box center [450, 376] width 59 height 42
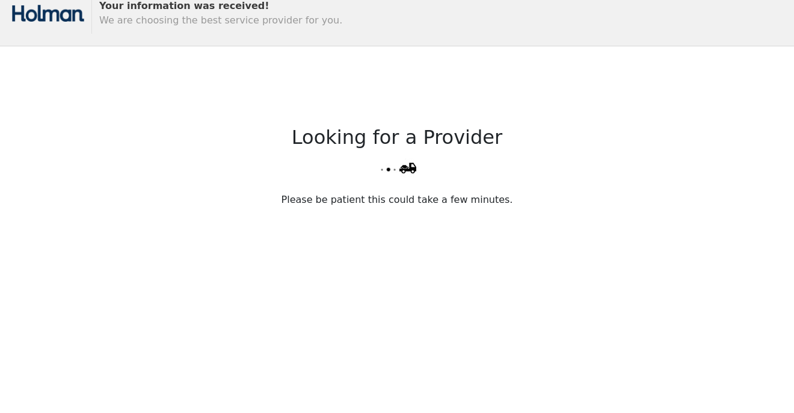
click at [322, 217] on div "Looking for a Provider Please be patient this could take a few minutes." at bounding box center [397, 245] width 794 height 399
click at [94, 186] on div "Looking for a Provider Please be patient this could take a few minutes." at bounding box center [397, 245] width 794 height 399
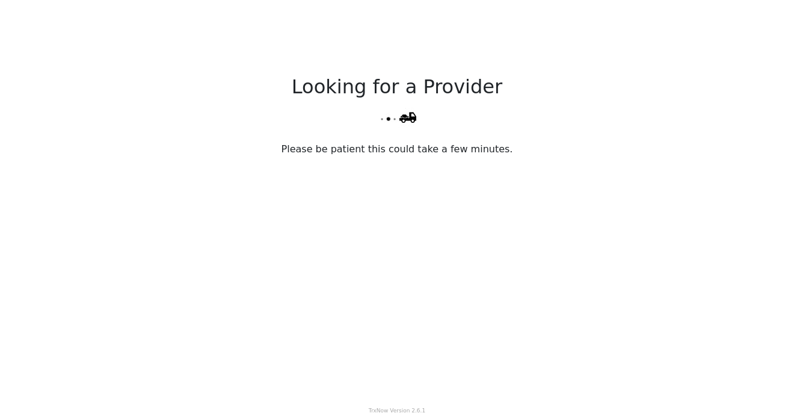
scroll to position [159, 0]
click at [20, 251] on div "Looking for a Provider Please be patient this could take a few minutes." at bounding box center [397, 196] width 794 height 399
click at [205, 17] on div "Looking for a Provider Please be patient this could take a few minutes." at bounding box center [397, 196] width 794 height 399
click at [84, 224] on div "Looking for a Provider Please be patient this could take a few minutes." at bounding box center [397, 196] width 794 height 399
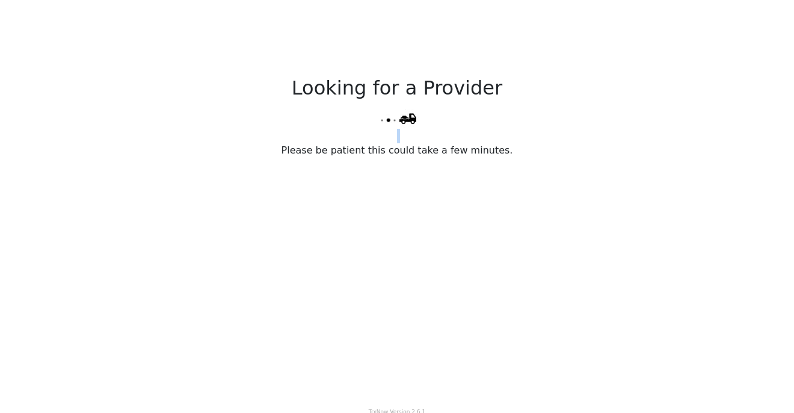
click at [84, 224] on div "Looking for a Provider Please be patient this could take a few minutes." at bounding box center [397, 196] width 794 height 399
click at [253, 197] on div "Looking for a Provider Please be patient this could take a few minutes." at bounding box center [397, 196] width 794 height 399
